Goal: Use online tool/utility: Utilize a website feature to perform a specific function

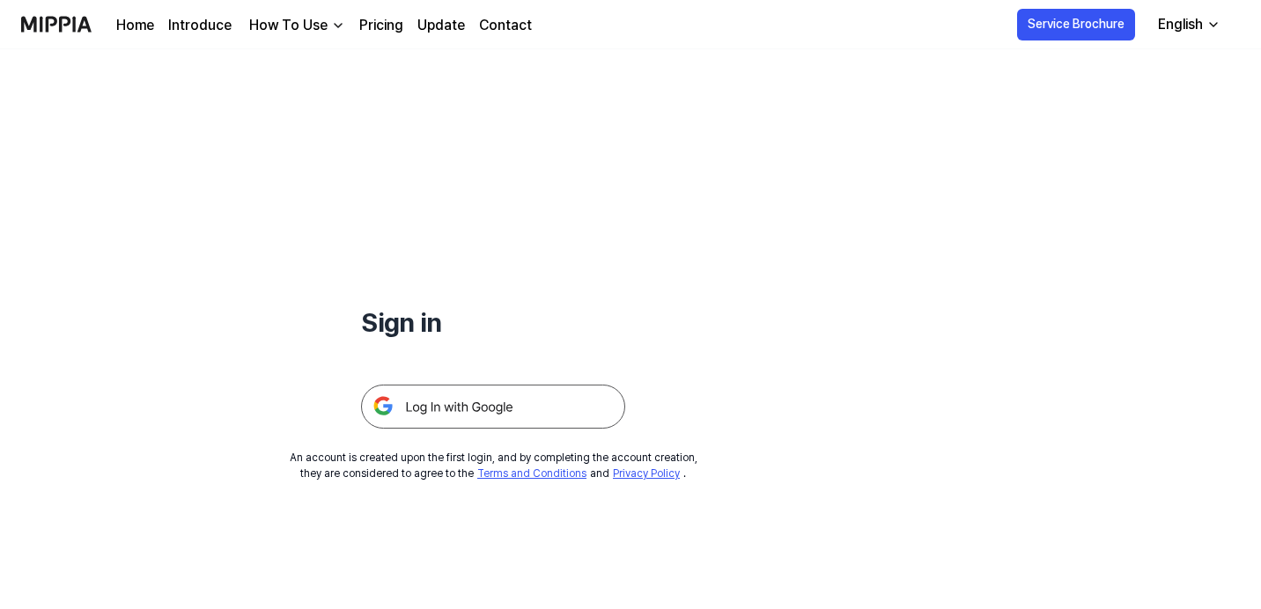
click at [511, 415] on img at bounding box center [493, 407] width 264 height 44
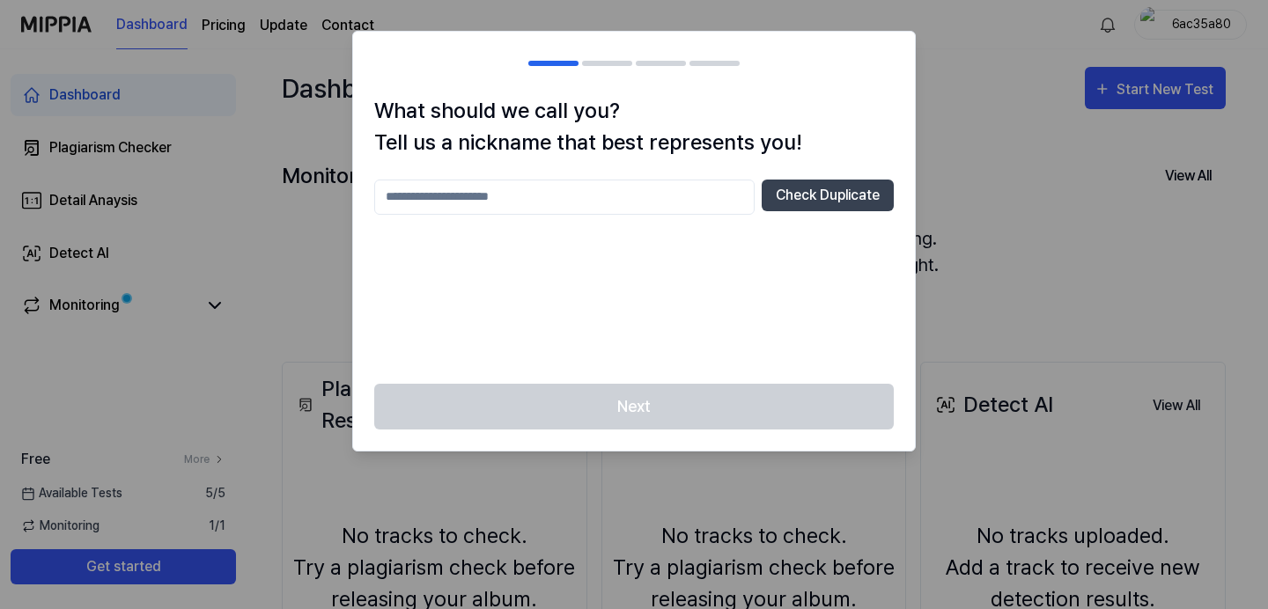
click at [1075, 119] on div at bounding box center [634, 304] width 1268 height 609
click at [578, 210] on input "text" at bounding box center [564, 197] width 380 height 35
type input "*****"
click at [827, 203] on button "Check Duplicate" at bounding box center [828, 196] width 132 height 32
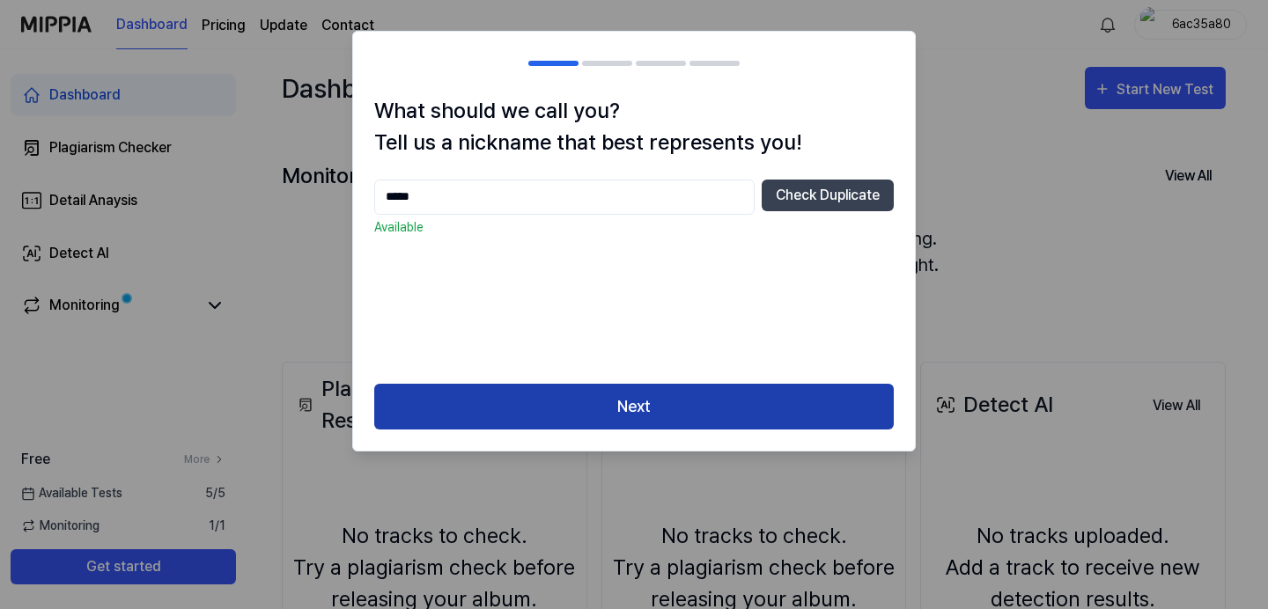
click at [660, 393] on button "Next" at bounding box center [634, 407] width 520 height 47
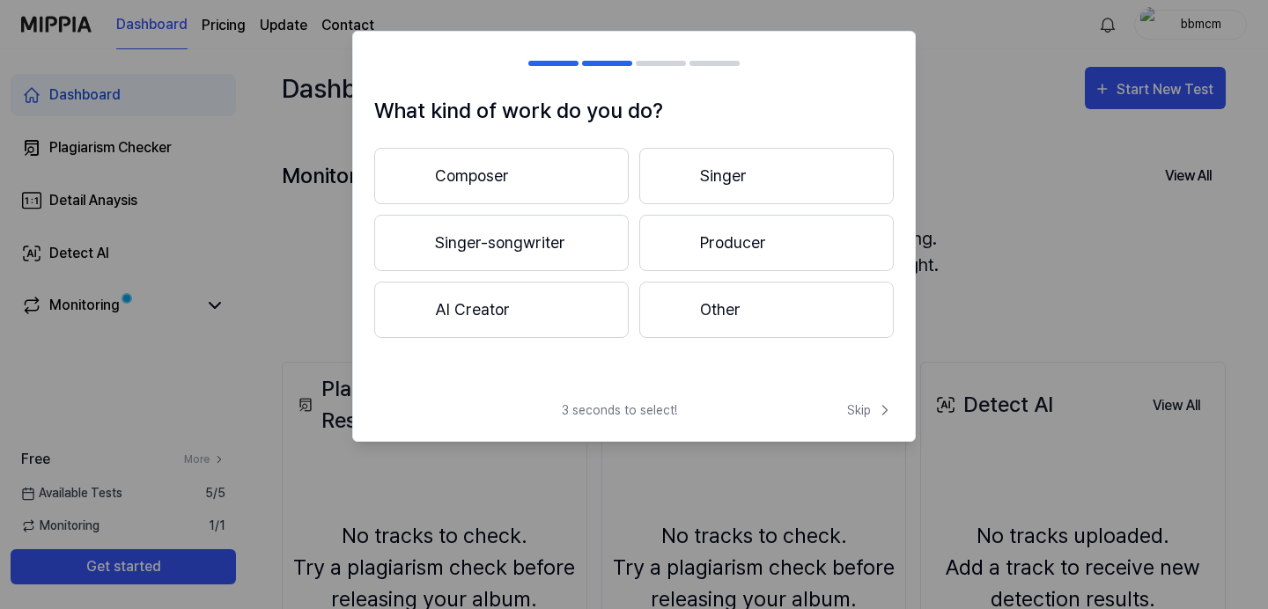
click at [724, 239] on button "Producer" at bounding box center [766, 243] width 255 height 56
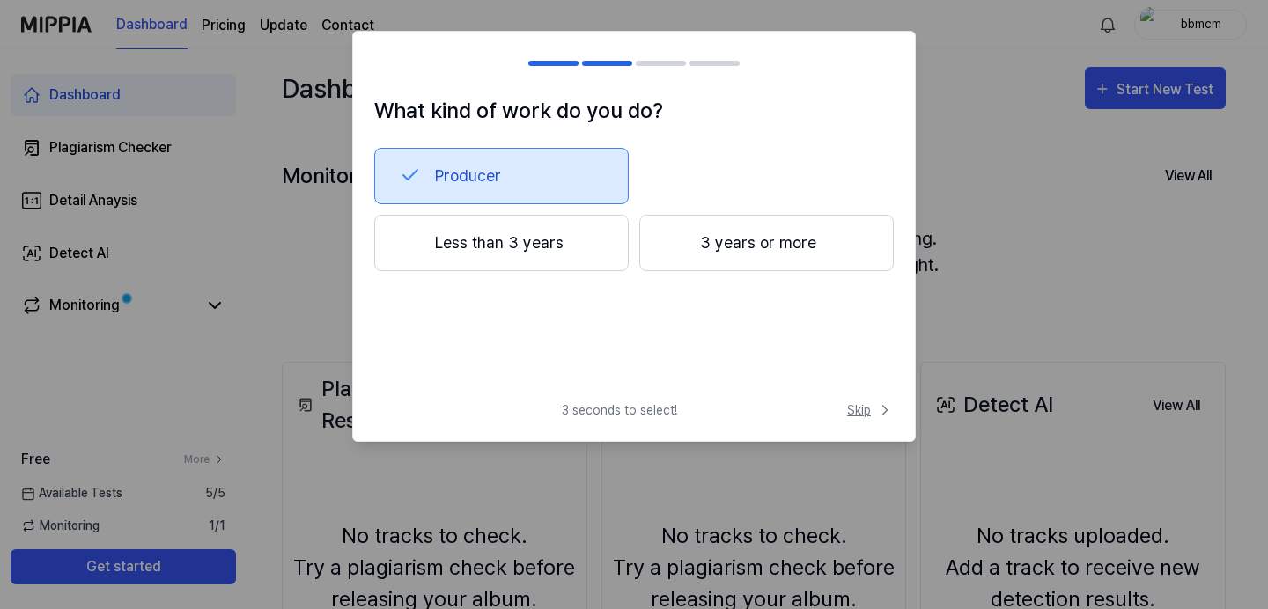
click at [866, 413] on span "Skip" at bounding box center [870, 411] width 47 height 18
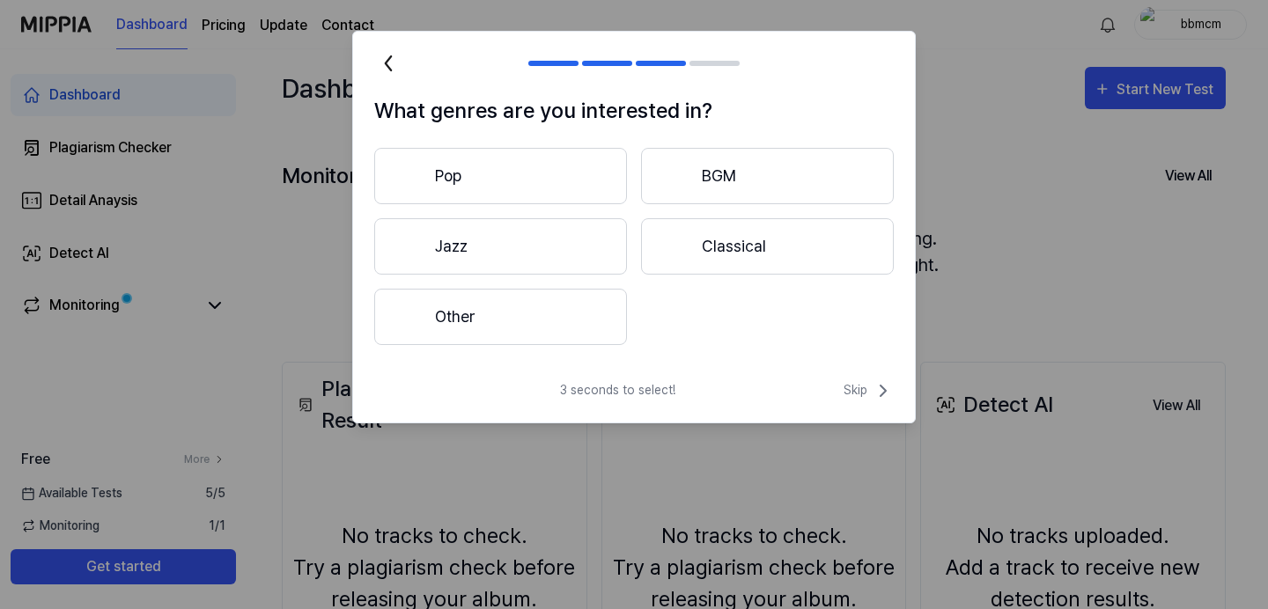
click at [866, 413] on div "3 seconds to select! Skip" at bounding box center [634, 401] width 562 height 42
click at [867, 395] on span "Skip" at bounding box center [869, 390] width 50 height 21
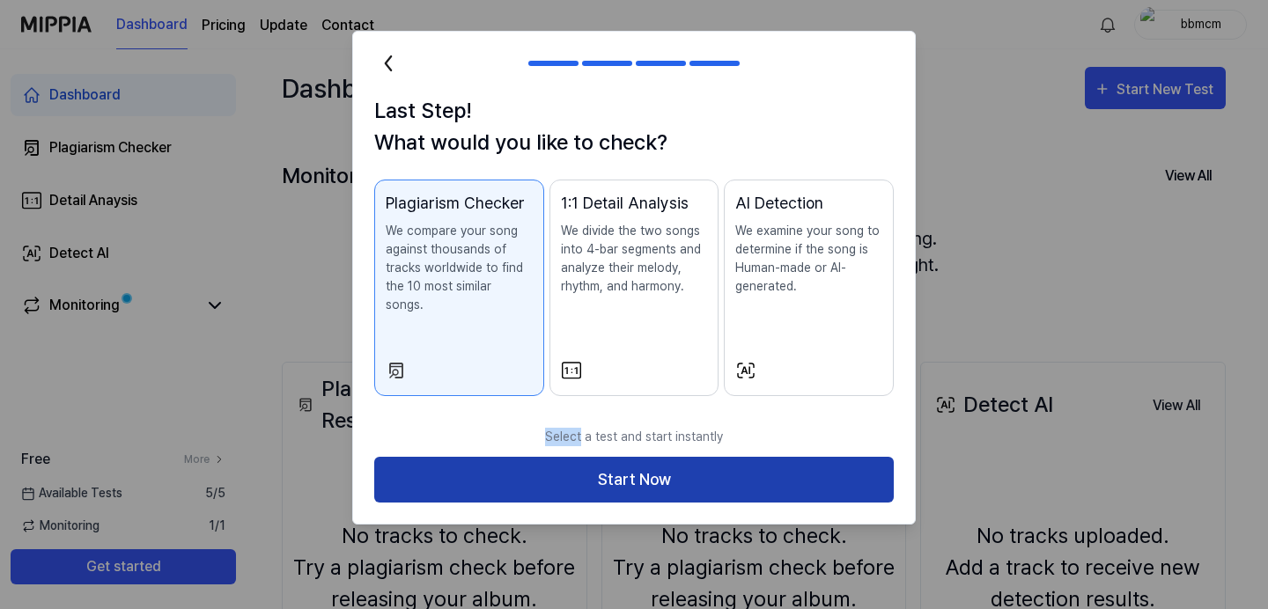
click at [653, 457] on button "Start Now" at bounding box center [634, 480] width 520 height 47
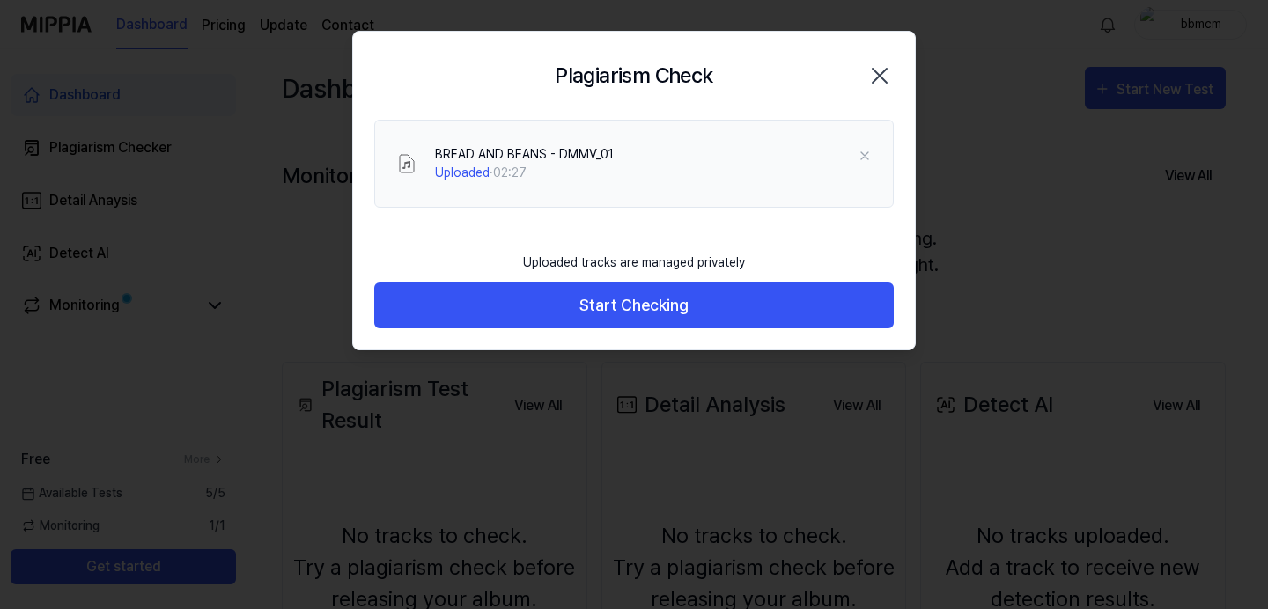
click at [602, 312] on button "Start Checking" at bounding box center [634, 306] width 520 height 47
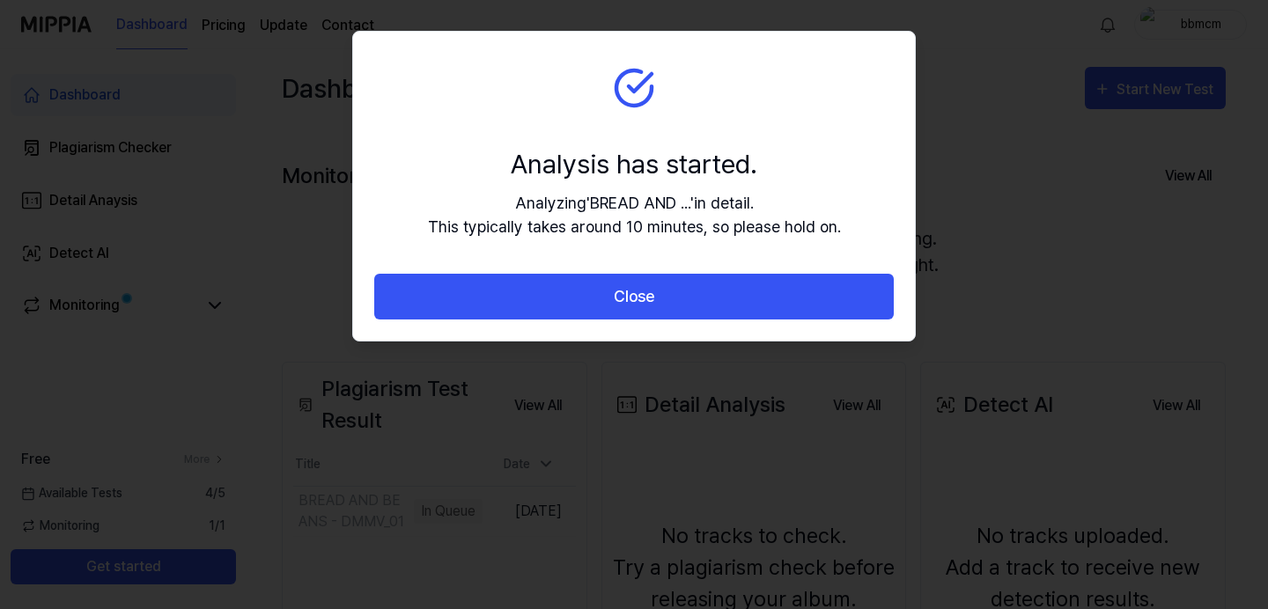
click at [602, 312] on button "Close" at bounding box center [634, 297] width 520 height 47
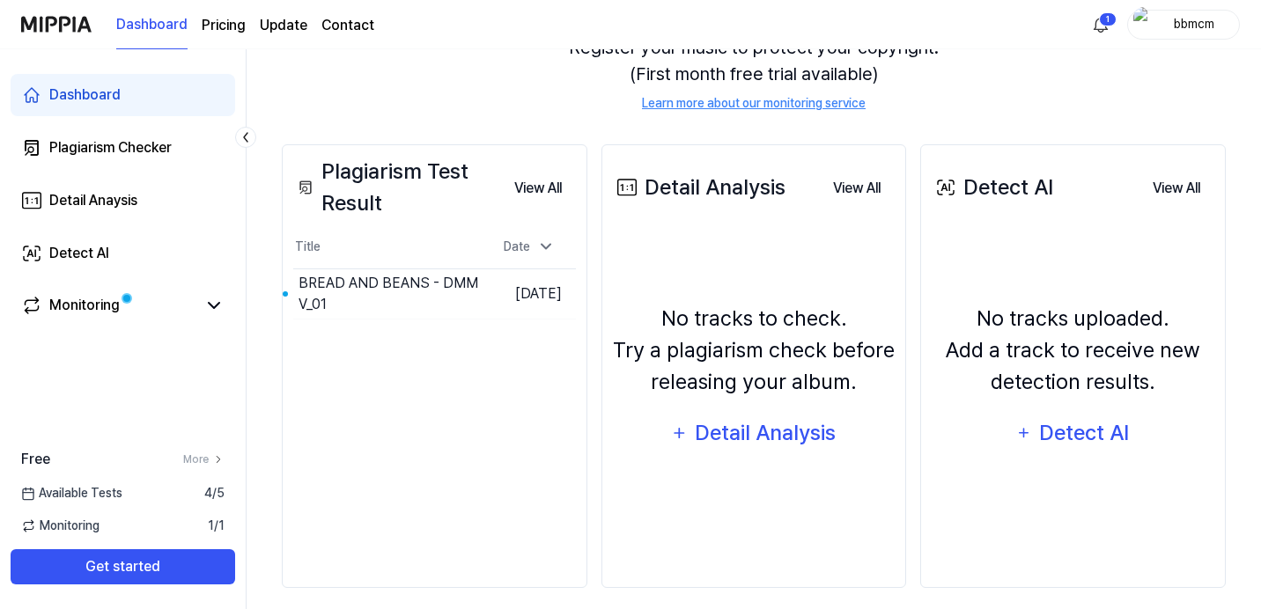
scroll to position [232, 0]
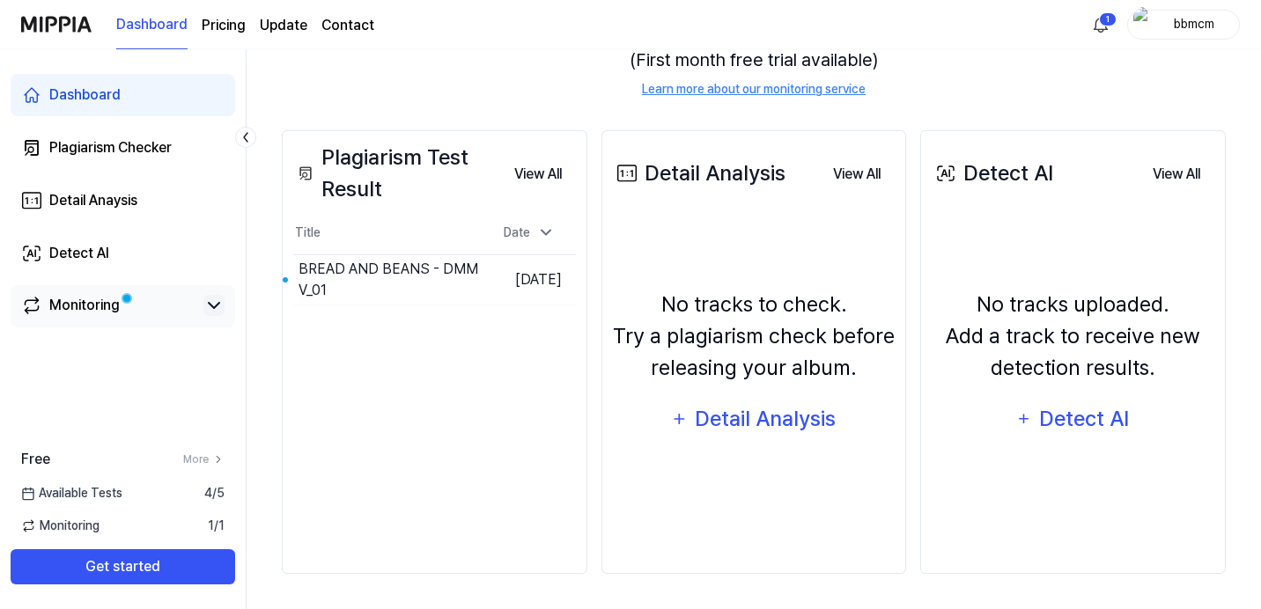
click at [209, 307] on icon at bounding box center [213, 305] width 21 height 21
click at [209, 307] on icon at bounding box center [214, 305] width 11 height 5
click at [392, 280] on button "Go to Results" at bounding box center [435, 280] width 94 height 28
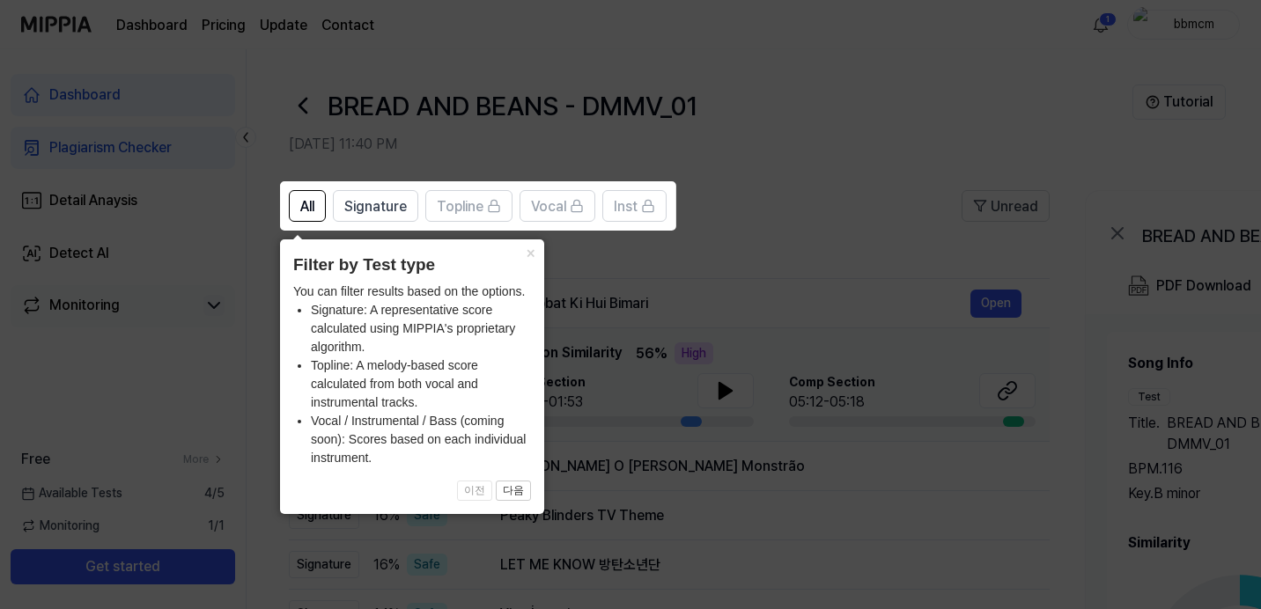
click at [557, 258] on icon at bounding box center [634, 304] width 1268 height 609
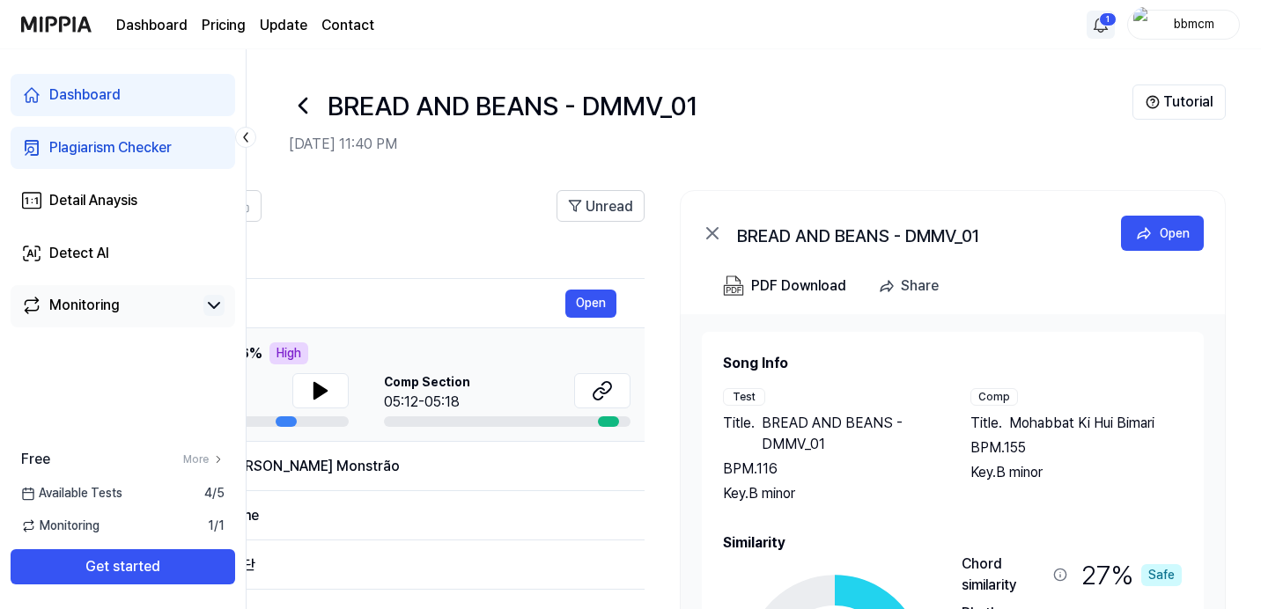
click at [1109, 21] on html "Dashboard Pricing Update Contact 1 bbmcm Dashboard Plagiarism Checker Detail An…" at bounding box center [630, 304] width 1261 height 609
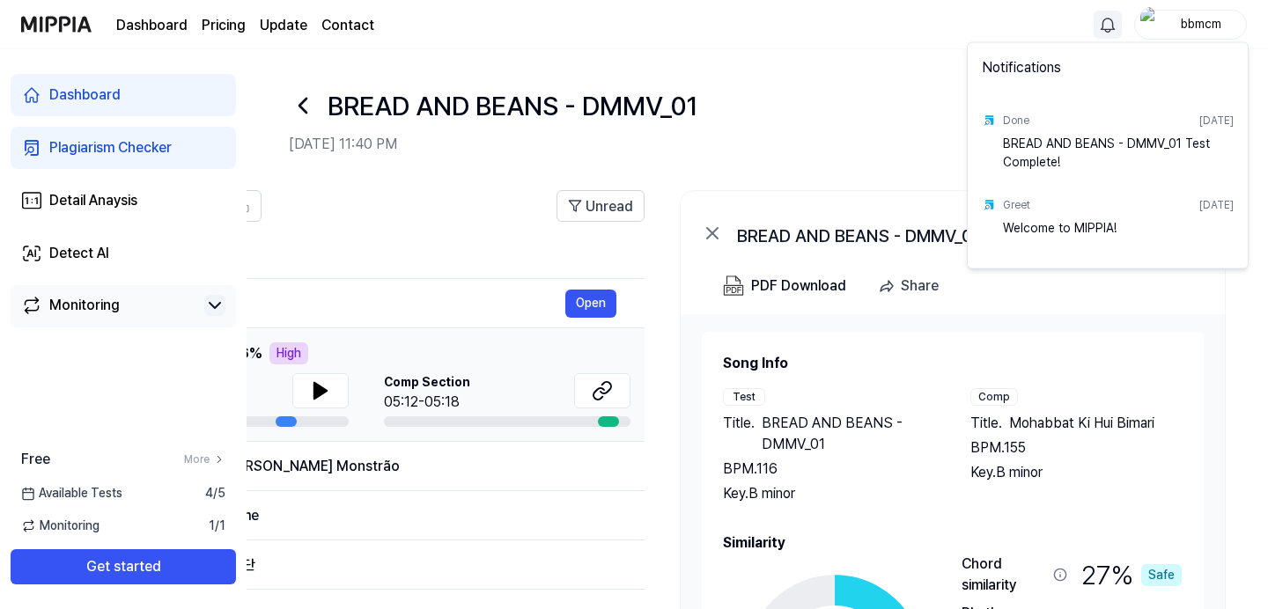
click at [959, 65] on html "Dashboard Pricing Update Contact bbmcm Dashboard Plagiarism Checker Detail Anay…" at bounding box center [634, 304] width 1268 height 609
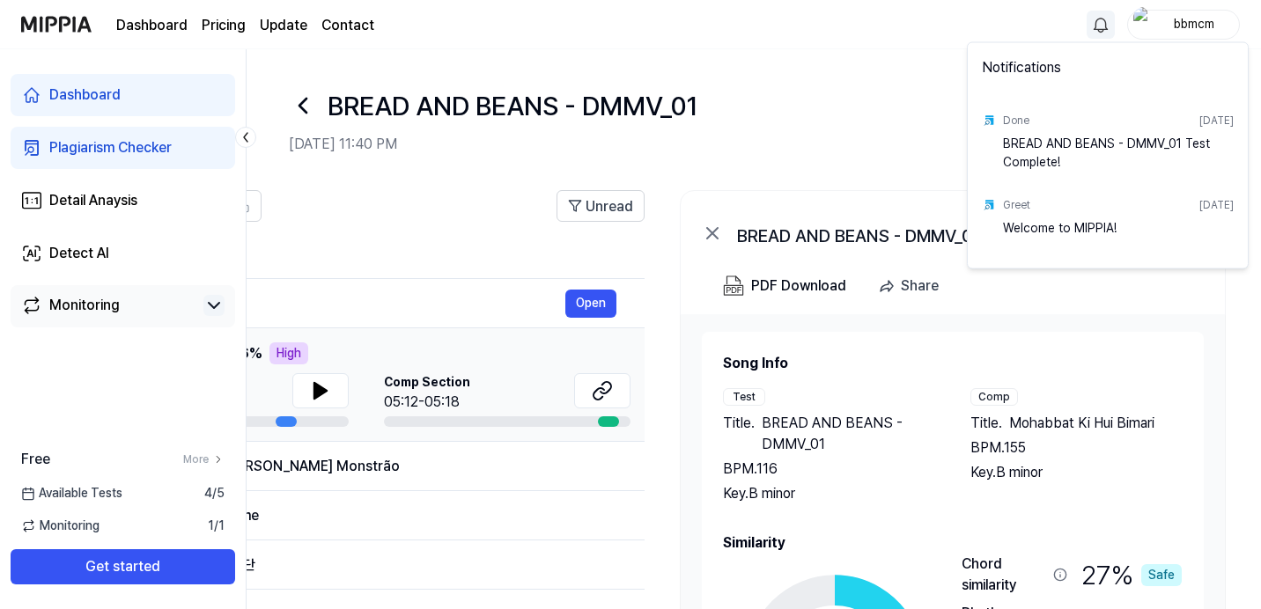
scroll to position [0, 398]
